Goal: Task Accomplishment & Management: Use online tool/utility

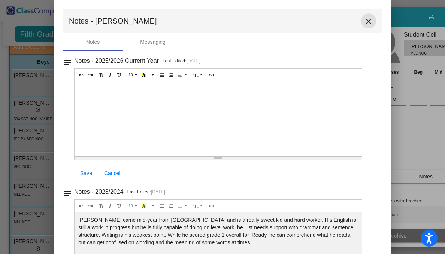
click at [364, 22] on mat-icon "close" at bounding box center [368, 21] width 9 height 9
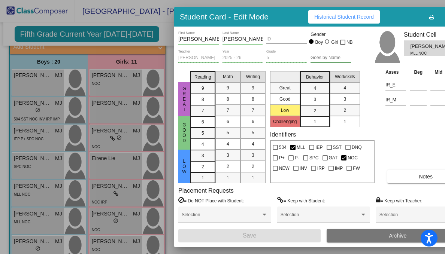
click at [30, 200] on div at bounding box center [222, 127] width 445 height 254
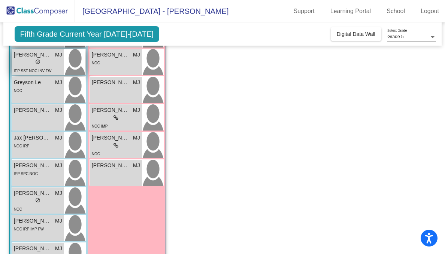
scroll to position [257, 0]
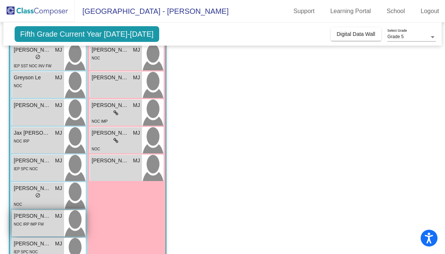
click at [39, 224] on span "NOC IRP IMP FW" at bounding box center [29, 224] width 30 height 4
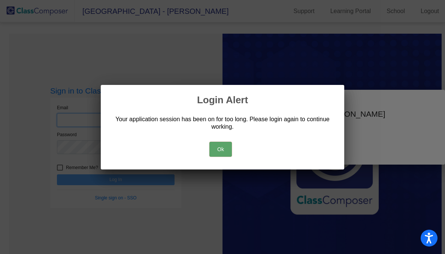
type input "[PERSON_NAME][EMAIL_ADDRESS][DOMAIN_NAME]"
click at [221, 153] on button "Ok" at bounding box center [220, 149] width 22 height 15
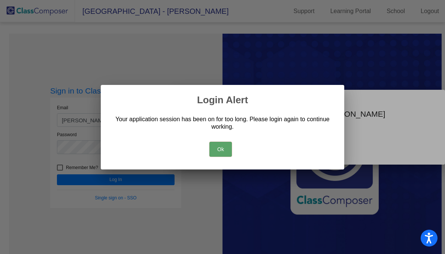
click at [220, 149] on button "Ok" at bounding box center [220, 149] width 22 height 15
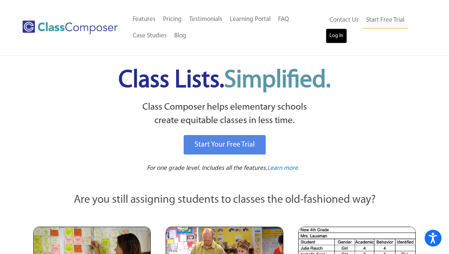
click at [333, 40] on link "Log In" at bounding box center [335, 35] width 21 height 15
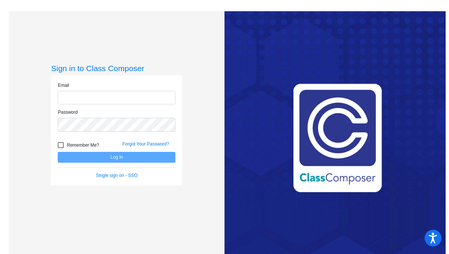
type input "[PERSON_NAME][EMAIL_ADDRESS][DOMAIN_NAME]"
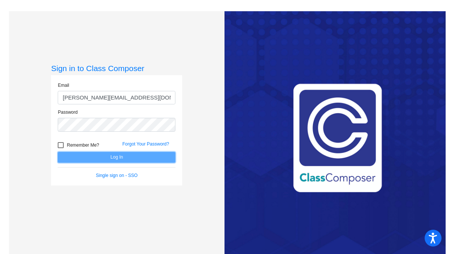
click at [116, 157] on button "Log In" at bounding box center [117, 157] width 118 height 11
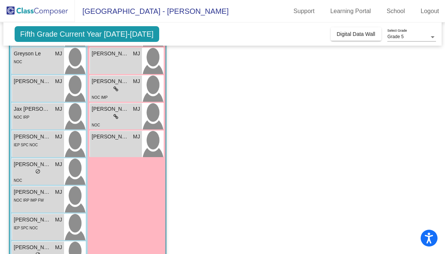
scroll to position [296, 0]
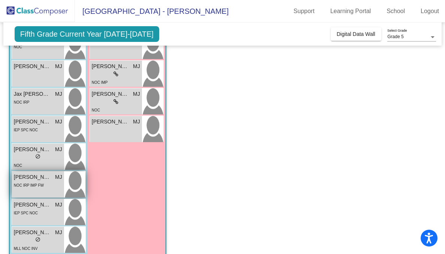
click at [37, 185] on span "NOC IRP IMP FW" at bounding box center [29, 185] width 30 height 4
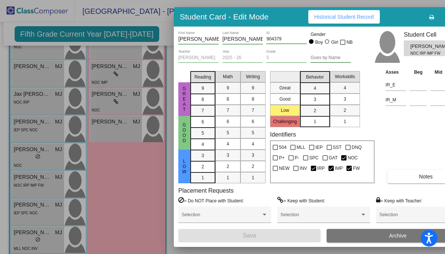
scroll to position [0, 0]
click at [416, 177] on button "Notes" at bounding box center [425, 176] width 77 height 13
